Goal: Task Accomplishment & Management: Use online tool/utility

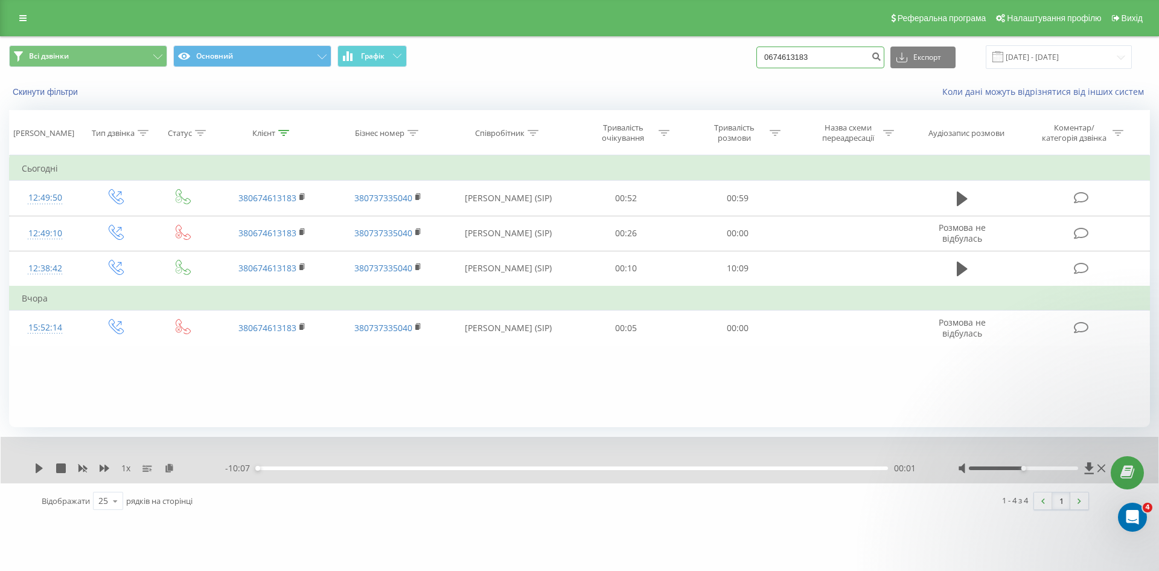
drag, startPoint x: 832, startPoint y: 56, endPoint x: 680, endPoint y: 58, distance: 151.6
click at [685, 57] on div "Всі дзвінки Основний Графік 0674613183 Експорт .csv .xls .xlsx 23.06.2025 - 23.…" at bounding box center [579, 57] width 1141 height 24
paste input "38691719"
type input "0638691719"
click at [882, 54] on icon "submit" at bounding box center [876, 54] width 10 height 7
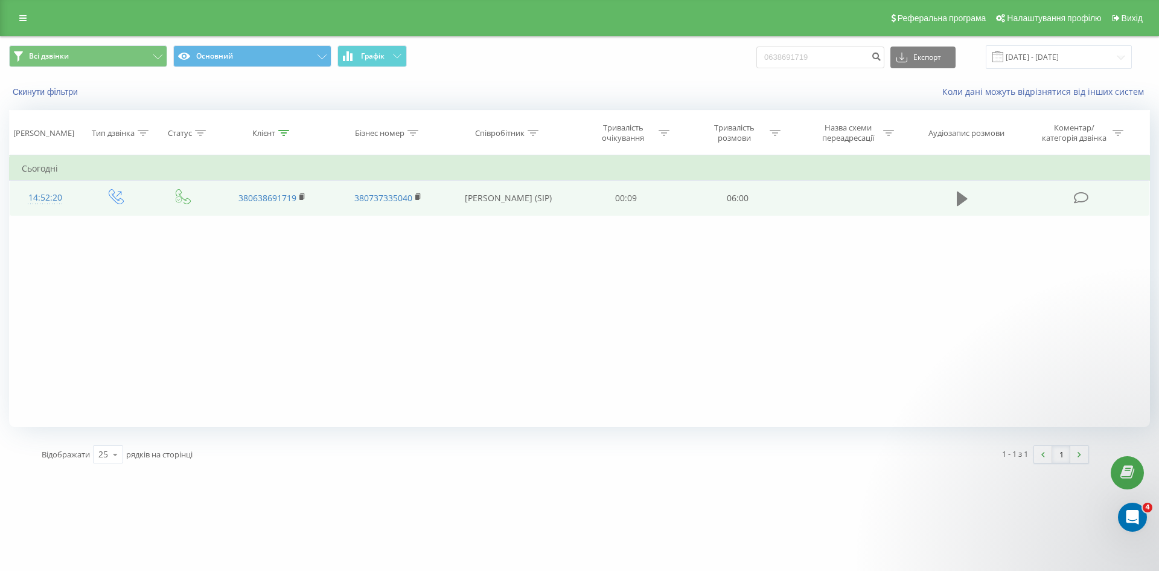
click at [961, 201] on icon at bounding box center [962, 198] width 11 height 14
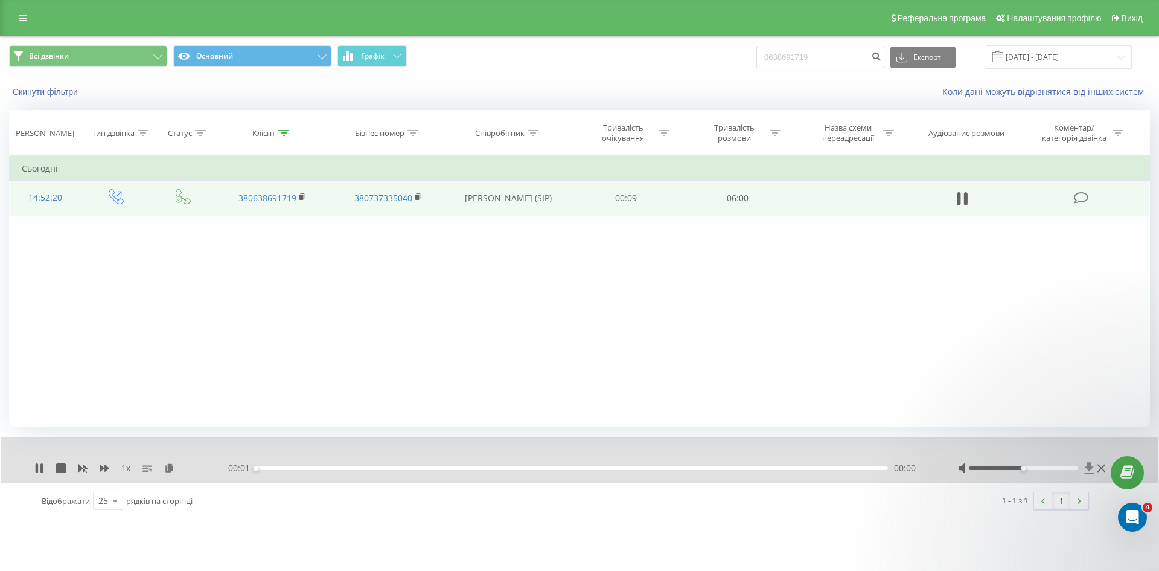
click at [1088, 467] on icon at bounding box center [1089, 467] width 9 height 11
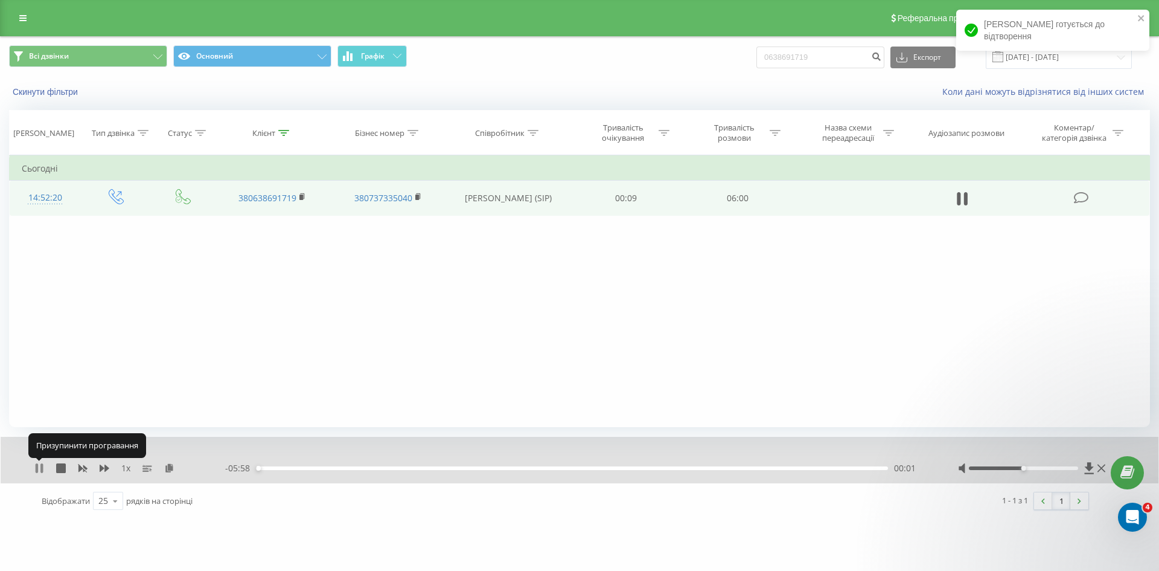
click at [39, 468] on icon at bounding box center [39, 468] width 10 height 10
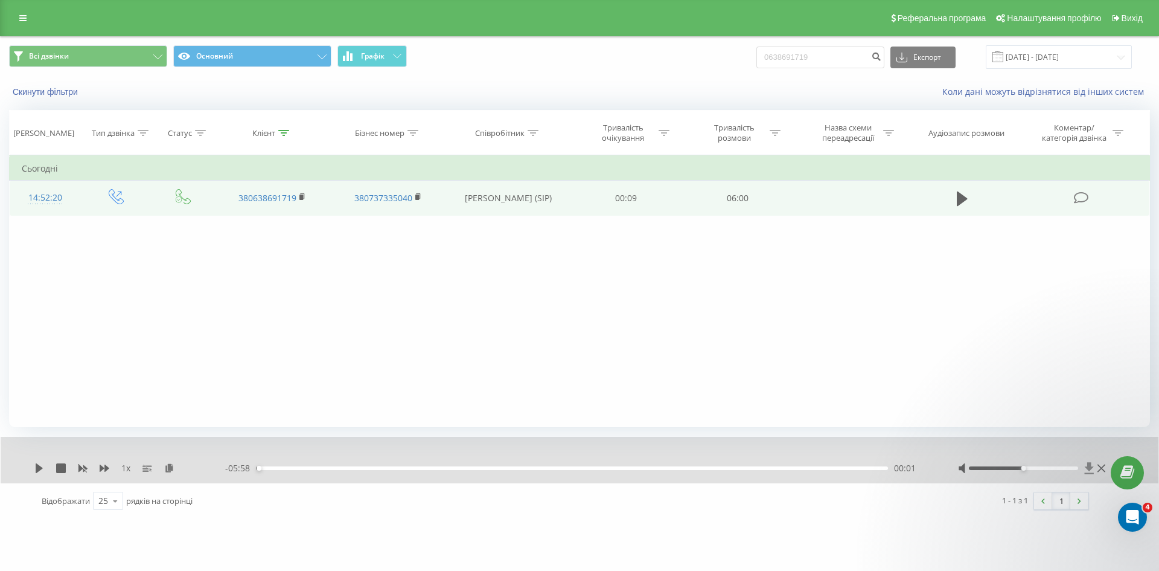
click at [1086, 468] on icon at bounding box center [1090, 468] width 10 height 12
click at [1089, 468] on icon at bounding box center [1089, 467] width 9 height 11
click at [1085, 470] on icon at bounding box center [1090, 468] width 10 height 12
click at [173, 469] on icon at bounding box center [169, 467] width 10 height 8
